Goal: Use online tool/utility: Use online tool/utility

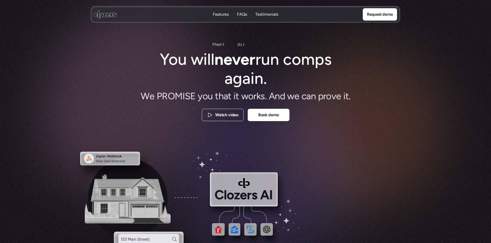
scroll to position [455, 0]
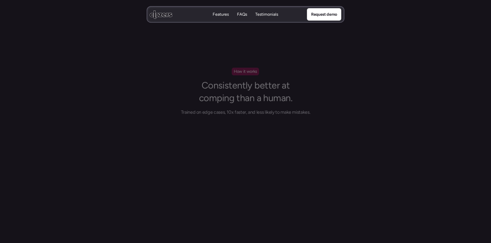
drag, startPoint x: 493, startPoint y: 22, endPoint x: 484, endPoint y: 241, distance: 219.6
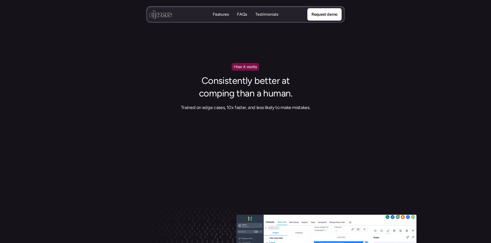
scroll to position [1967, 0]
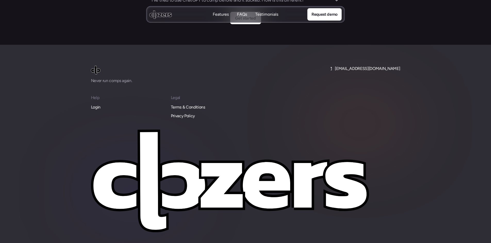
click at [96, 104] on p "Login" at bounding box center [96, 107] width 10 height 7
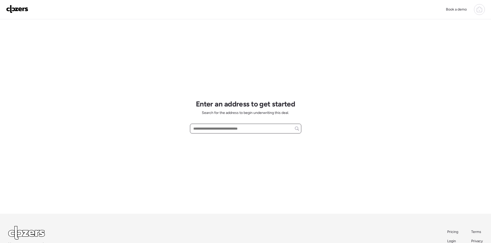
click at [239, 131] on input "text" at bounding box center [245, 128] width 107 height 7
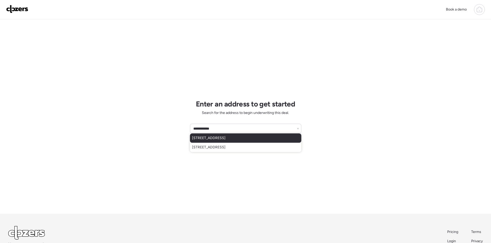
click at [225, 137] on span "3126 57th Ave N, Saint Petersburg, FL, 33714" at bounding box center [208, 138] width 33 height 5
type input "**********"
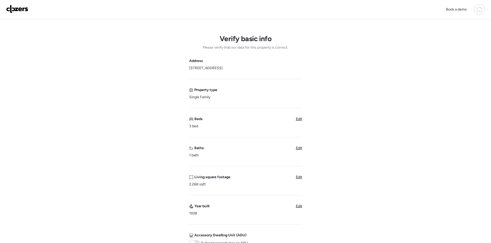
drag, startPoint x: 263, startPoint y: 67, endPoint x: 189, endPoint y: 71, distance: 74.5
click at [189, 71] on div "Verify basic info Please verify that our data for this property is correct. Add…" at bounding box center [245, 204] width 482 height 371
copy span "3126 57th Ave N, Saint Petersburg, FL 33714"
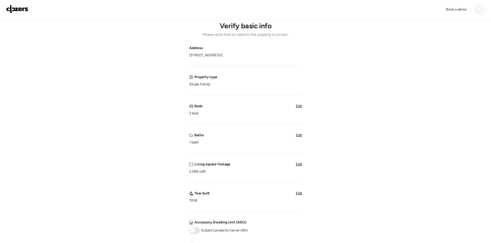
scroll to position [34, 0]
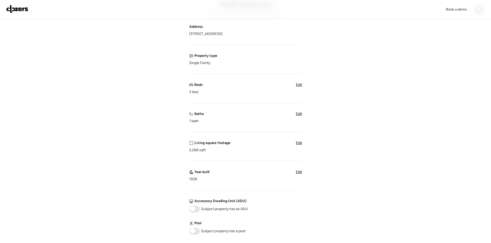
click at [298, 142] on span "Edit" at bounding box center [299, 143] width 6 height 4
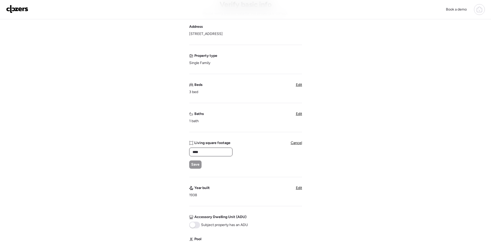
drag, startPoint x: 208, startPoint y: 153, endPoint x: 188, endPoint y: 152, distance: 20.4
click at [188, 152] on div "Verify basic info Please verify that our data for this property is correct. Add…" at bounding box center [245, 178] width 482 height 387
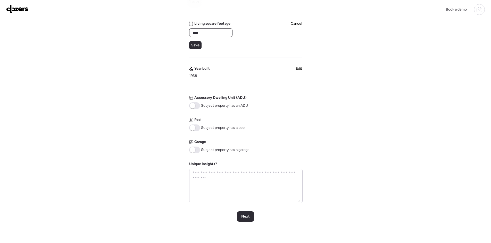
scroll to position [172, 0]
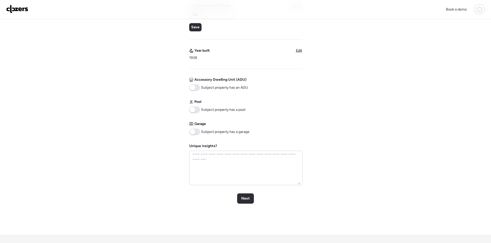
type input "****"
click at [251, 198] on div "Next" at bounding box center [245, 199] width 17 height 10
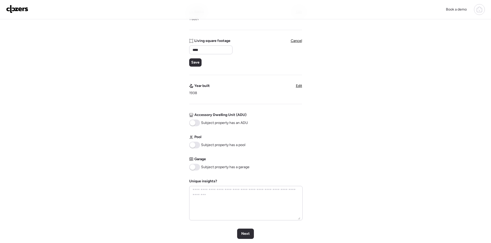
scroll to position [69, 0]
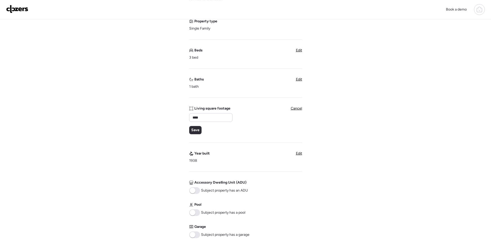
click at [193, 126] on div "**** Save" at bounding box center [210, 123] width 43 height 21
click at [193, 128] on span "Save" at bounding box center [195, 130] width 8 height 5
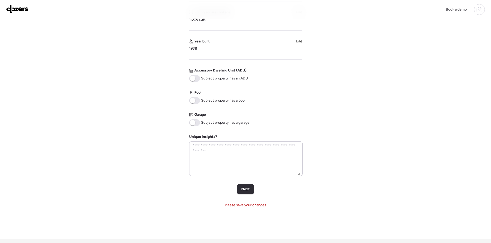
scroll to position [172, 0]
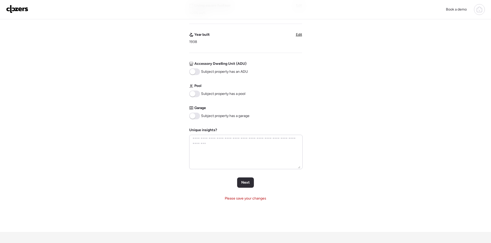
click at [247, 175] on div "Verify basic info Please verify that our data for this property is correct. Add…" at bounding box center [245, 40] width 482 height 385
click at [246, 181] on span "Next" at bounding box center [245, 182] width 8 height 5
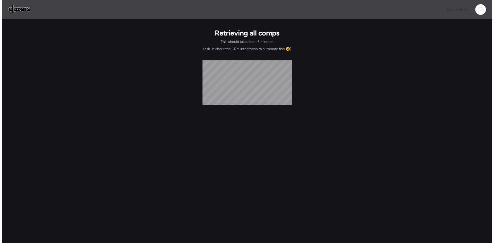
scroll to position [0, 0]
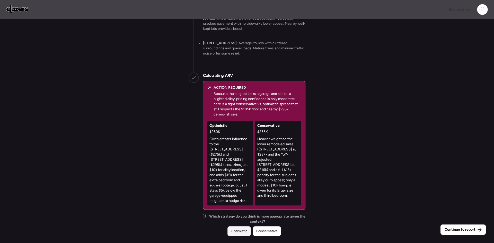
click at [242, 231] on span "Optimistic" at bounding box center [239, 231] width 17 height 5
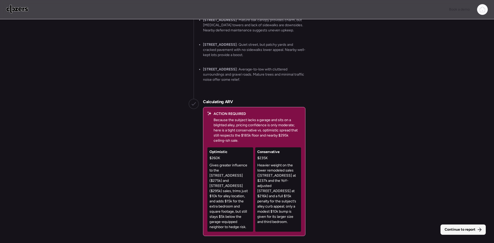
click at [453, 229] on span "Continue to report" at bounding box center [460, 229] width 31 height 5
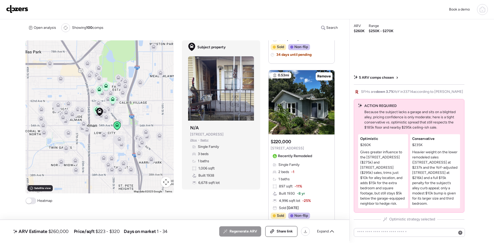
scroll to position [515, 0]
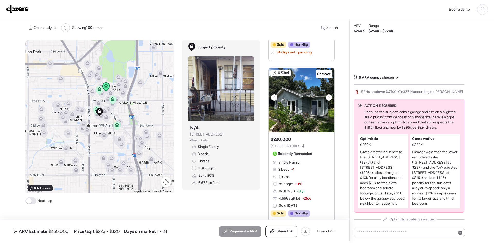
click at [326, 97] on div at bounding box center [329, 98] width 6 height 6
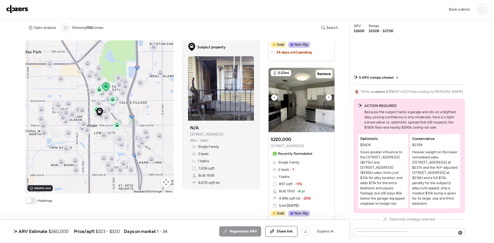
click at [326, 97] on div at bounding box center [329, 98] width 6 height 6
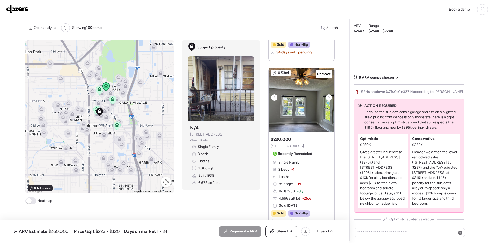
click at [326, 97] on div at bounding box center [329, 98] width 6 height 6
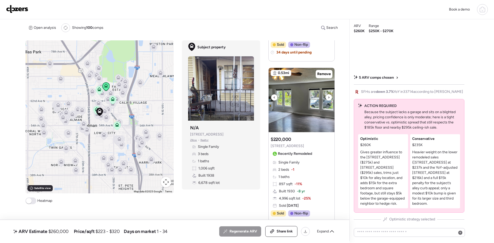
click at [326, 97] on div at bounding box center [329, 98] width 6 height 6
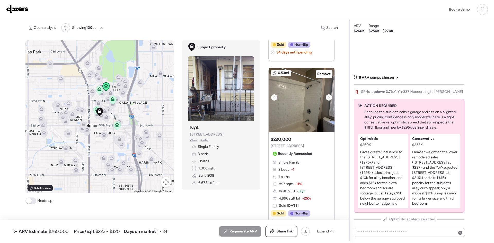
click at [326, 97] on div at bounding box center [329, 98] width 6 height 6
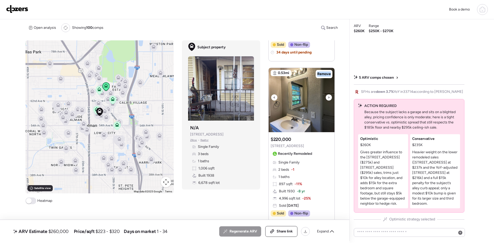
click at [326, 97] on div at bounding box center [329, 98] width 6 height 6
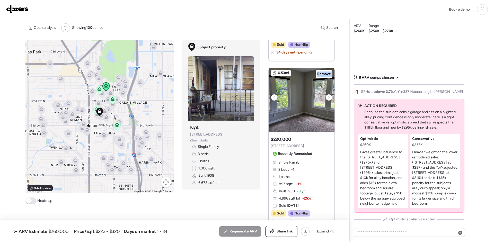
click at [326, 97] on div at bounding box center [329, 98] width 6 height 6
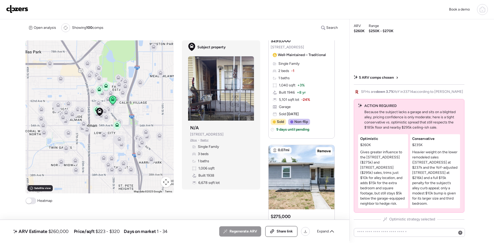
scroll to position [103, 0]
